Goal: Complete application form

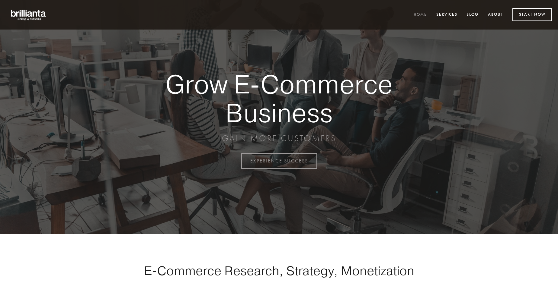
scroll to position [1582, 0]
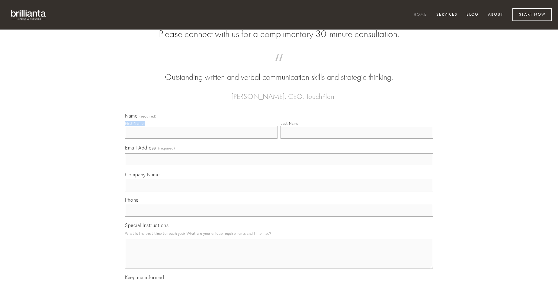
type input "[PERSON_NAME]"
click at [356, 139] on input "Last Name" at bounding box center [356, 132] width 152 height 13
type input "[PERSON_NAME]"
click at [279, 166] on input "Email Address (required)" at bounding box center [279, 160] width 308 height 13
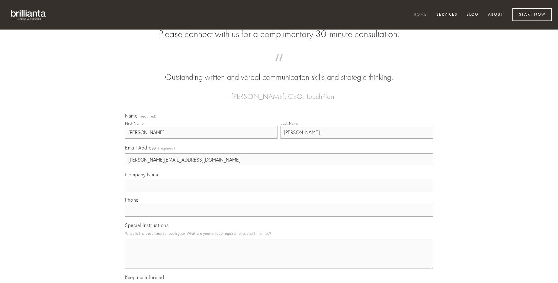
type input "[PERSON_NAME][EMAIL_ADDRESS][DOMAIN_NAME]"
click at [279, 192] on input "Company Name" at bounding box center [279, 185] width 308 height 13
type input "aliqua"
click at [279, 217] on input "text" at bounding box center [279, 210] width 308 height 13
click at [279, 260] on textarea "Special Instructions" at bounding box center [279, 254] width 308 height 30
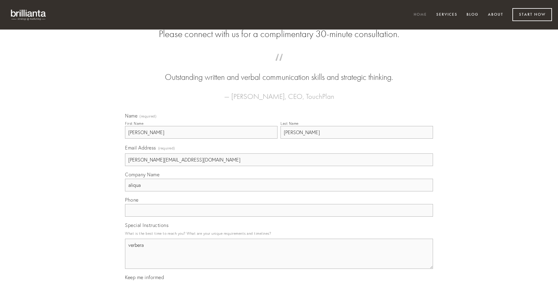
type textarea "verbera"
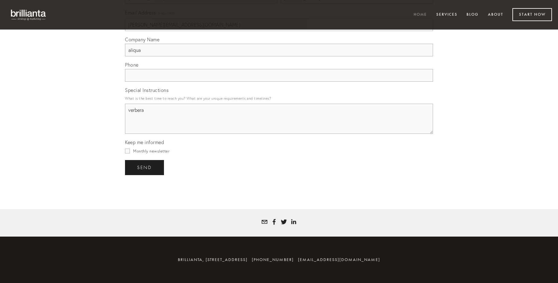
click at [145, 168] on span "send" at bounding box center [144, 167] width 15 height 5
